Goal: Task Accomplishment & Management: Manage account settings

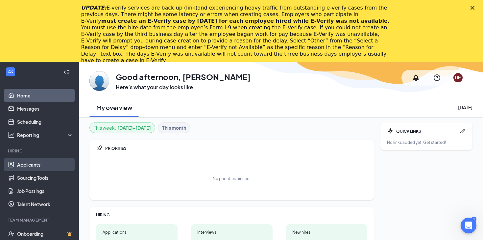
click at [40, 166] on link "Applicants" at bounding box center [45, 164] width 56 height 13
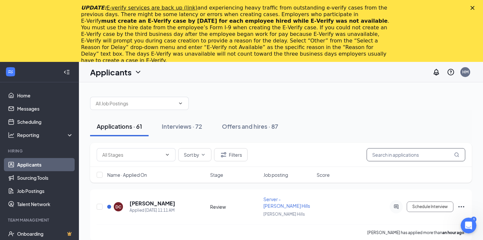
click at [398, 153] on input "text" at bounding box center [416, 154] width 99 height 13
type input "[PERSON_NAME]"
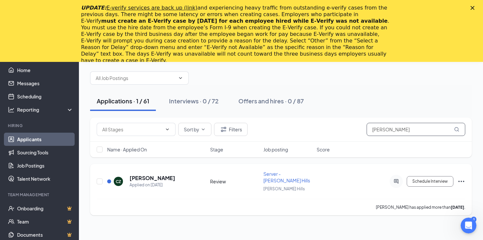
scroll to position [26, 0]
click at [150, 177] on h5 "[PERSON_NAME]" at bounding box center [153, 177] width 46 height 7
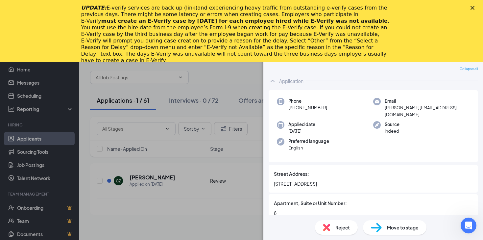
click at [392, 226] on span "Move to stage" at bounding box center [403, 227] width 32 height 7
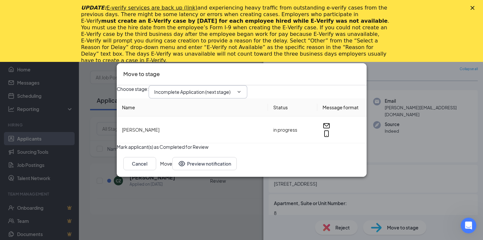
click at [247, 89] on span "Incomplete Application (next stage)" at bounding box center [198, 91] width 99 height 13
click at [241, 91] on icon "ChevronDown" at bounding box center [239, 92] width 3 height 2
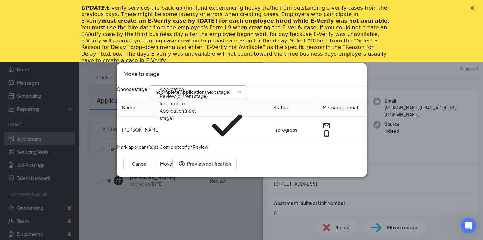
click at [208, 158] on div "First Interview - Onsite" at bounding box center [184, 161] width 48 height 7
type input "First Interview - Onsite"
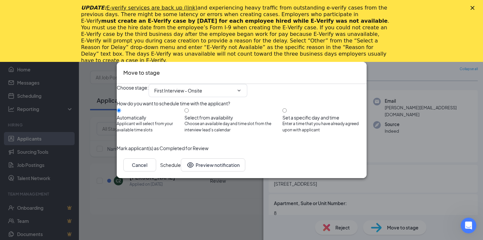
click at [181, 171] on button "Schedule" at bounding box center [170, 164] width 21 height 13
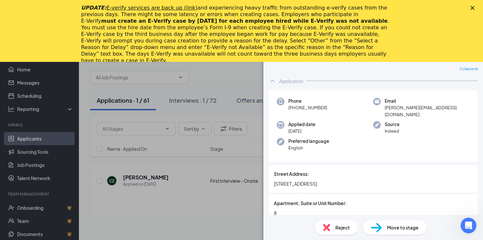
click at [216, 201] on div "CZ [PERSON_NAME] Server - [PERSON_NAME] Hills at [PERSON_NAME][GEOGRAPHIC_DATA]…" at bounding box center [241, 120] width 483 height 240
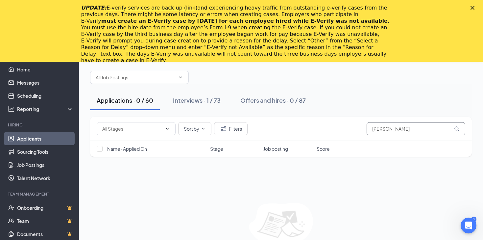
click at [392, 131] on input "[PERSON_NAME]" at bounding box center [416, 128] width 99 height 13
type input "[PERSON_NAME]"
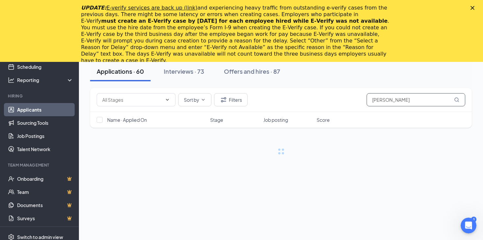
scroll to position [57, 0]
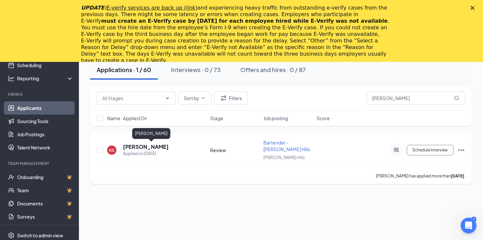
click at [157, 146] on h5 "[PERSON_NAME]" at bounding box center [146, 146] width 46 height 7
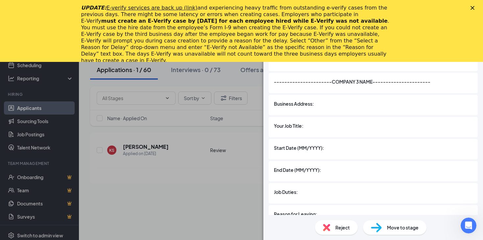
scroll to position [1472, 0]
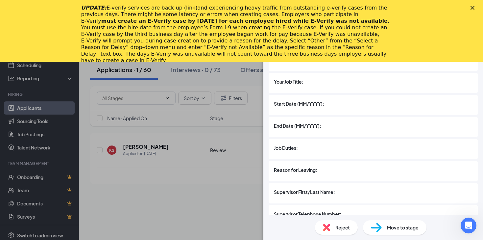
click at [382, 222] on div "Move to stage" at bounding box center [394, 227] width 63 height 14
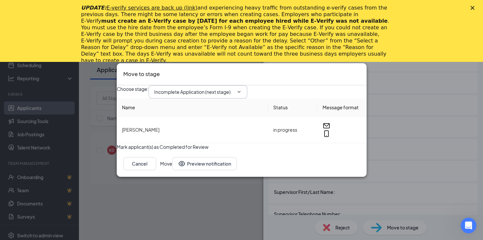
click at [247, 85] on span "Incomplete Application (next stage)" at bounding box center [198, 91] width 99 height 13
click at [242, 89] on icon "ChevronDown" at bounding box center [239, 91] width 5 height 5
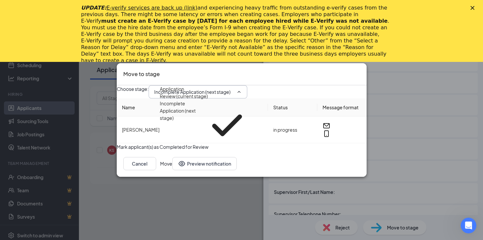
click at [208, 158] on div "First Interview - Onsite" at bounding box center [184, 161] width 48 height 7
type input "First Interview - Onsite"
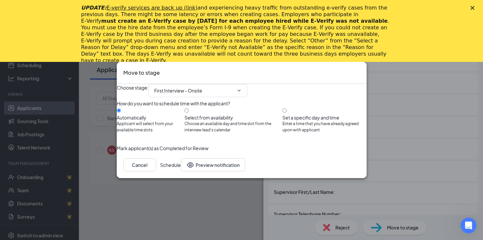
click at [181, 171] on button "Schedule" at bounding box center [170, 164] width 21 height 13
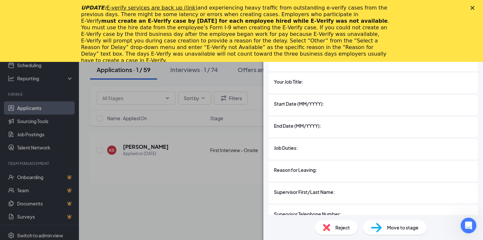
click at [154, 199] on div "KS [PERSON_NAME] Bartender - [PERSON_NAME] Hills at [PERSON_NAME][GEOGRAPHIC_DA…" at bounding box center [241, 120] width 483 height 240
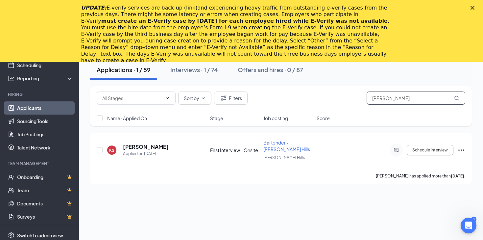
click at [398, 95] on input "[PERSON_NAME]" at bounding box center [416, 97] width 99 height 13
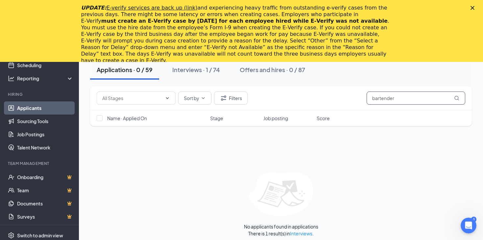
type input "bartender"
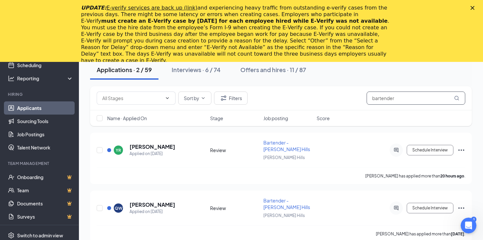
scroll to position [65, 0]
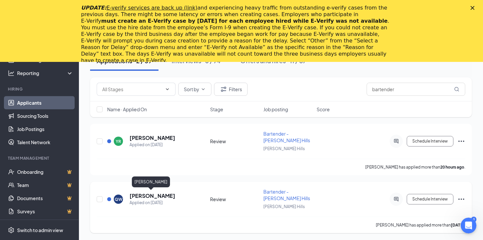
click at [139, 194] on h5 "[PERSON_NAME]" at bounding box center [153, 195] width 46 height 7
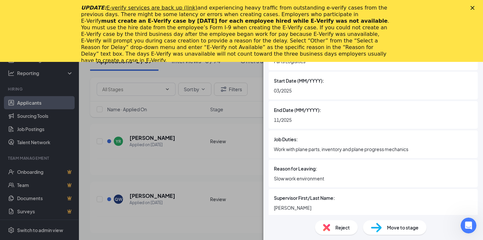
scroll to position [1181, 0]
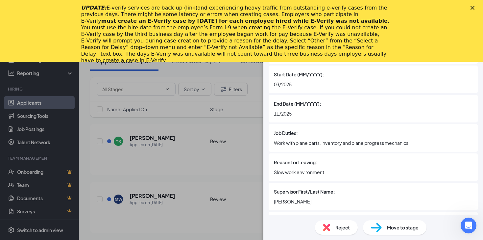
click at [344, 229] on span "Reject" at bounding box center [343, 227] width 14 height 7
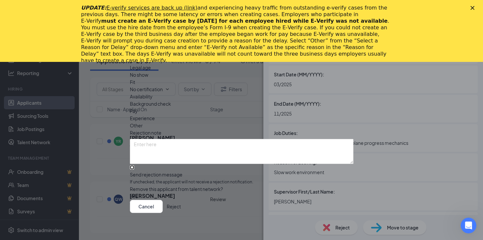
click at [134, 165] on input "Send rejection message If unchecked, the applicant will not receive a rejection…" at bounding box center [132, 167] width 4 height 4
checkbox input "true"
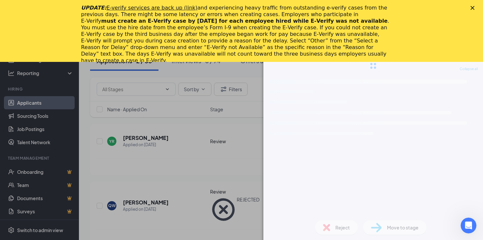
click at [474, 9] on icon "Close" at bounding box center [473, 8] width 4 height 4
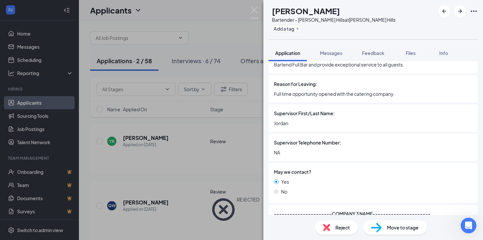
scroll to position [1340, 0]
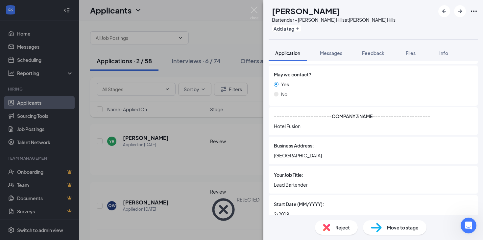
click at [345, 228] on span "Reject" at bounding box center [343, 227] width 14 height 7
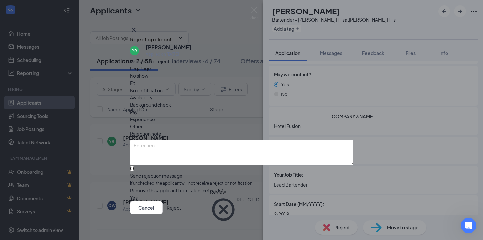
click at [134, 166] on input "Send rejection message If unchecked, the applicant will not receive a rejection…" at bounding box center [132, 168] width 4 height 4
checkbox input "true"
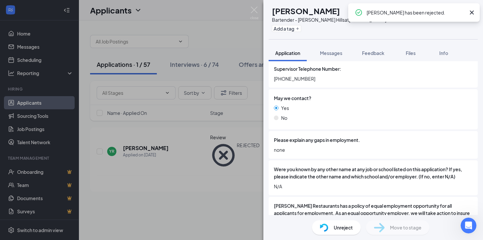
click at [473, 13] on icon "Cross" at bounding box center [472, 13] width 8 height 8
click at [254, 14] on img at bounding box center [254, 13] width 8 height 13
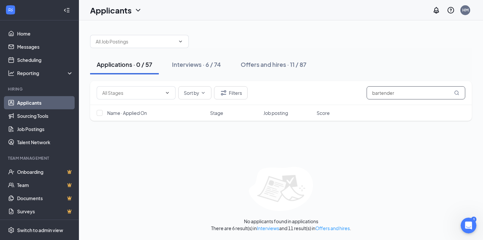
click at [409, 95] on input "bartender" at bounding box center [416, 92] width 99 height 13
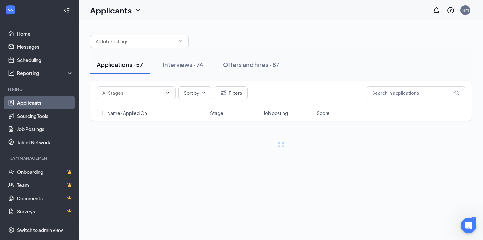
click at [268, 133] on div "Sort by Filters Name · Applied On Stage Job posting Score" at bounding box center [281, 114] width 382 height 67
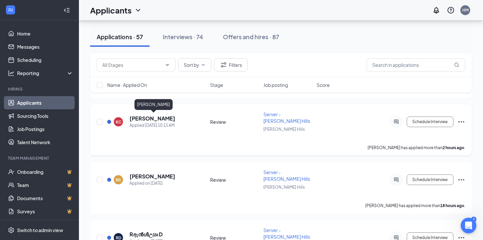
scroll to position [82, 0]
